Goal: Information Seeking & Learning: Learn about a topic

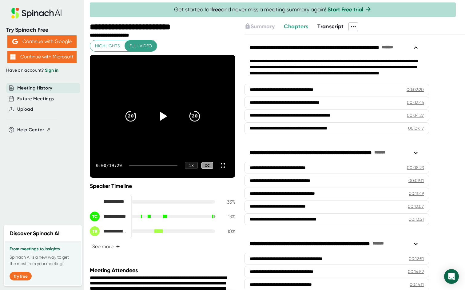
click at [160, 116] on icon at bounding box center [163, 116] width 7 height 9
click at [141, 166] on div at bounding box center [153, 165] width 48 height 1
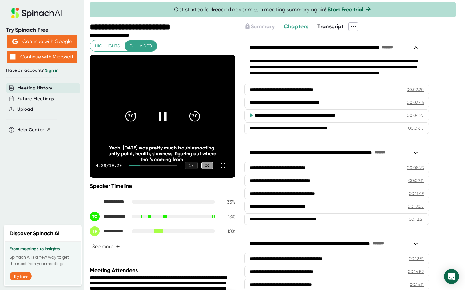
drag, startPoint x: 141, startPoint y: 166, endPoint x: 158, endPoint y: 165, distance: 16.9
click at [158, 165] on div at bounding box center [153, 165] width 48 height 1
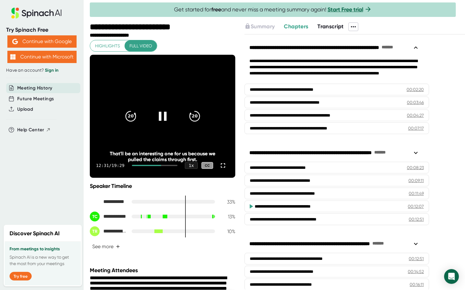
click at [163, 166] on div at bounding box center [155, 165] width 46 height 1
click at [161, 166] on div at bounding box center [149, 165] width 34 height 1
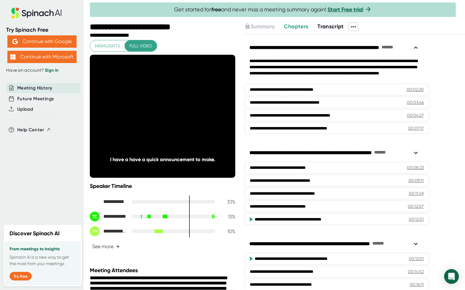
click at [161, 166] on div at bounding box center [155, 165] width 46 height 1
click at [219, 166] on icon at bounding box center [222, 165] width 7 height 7
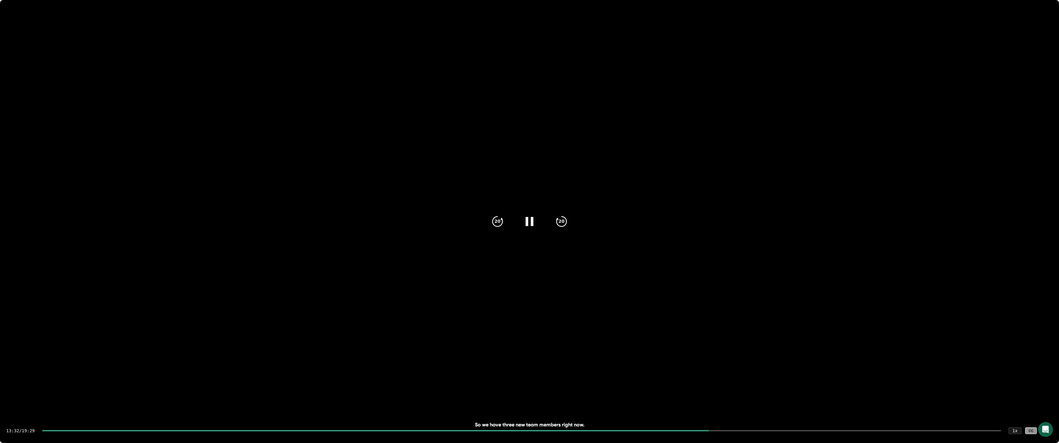
click at [465, 290] on icon at bounding box center [1046, 431] width 4 height 4
